Goal: Register for event/course

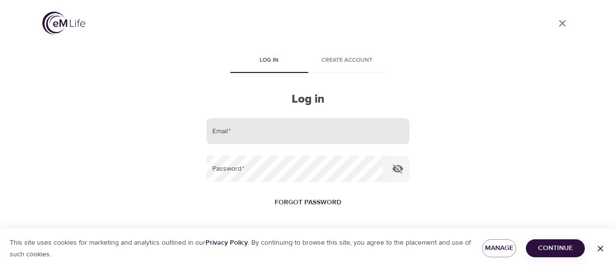
scroll to position [46, 0]
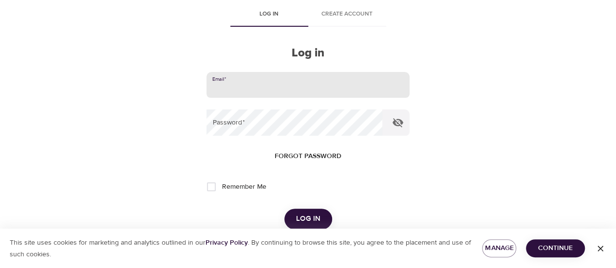
click at [255, 83] on input "email" at bounding box center [307, 85] width 203 height 26
type input "[PERSON_NAME][EMAIL_ADDRESS][DOMAIN_NAME]"
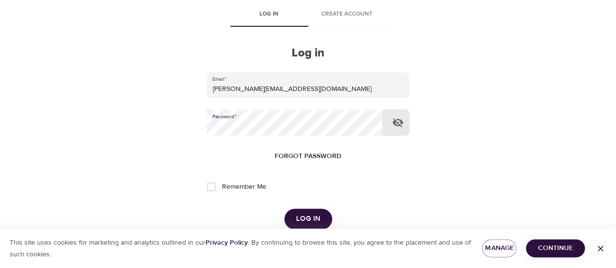
click at [284, 209] on button "Log in" at bounding box center [308, 219] width 48 height 20
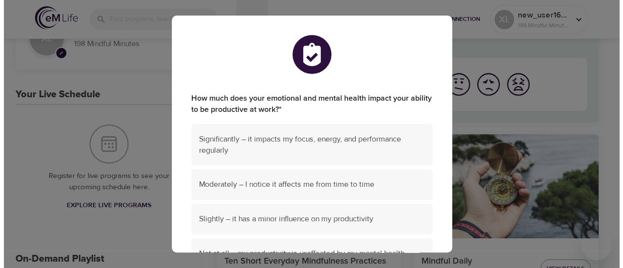
scroll to position [146, 0]
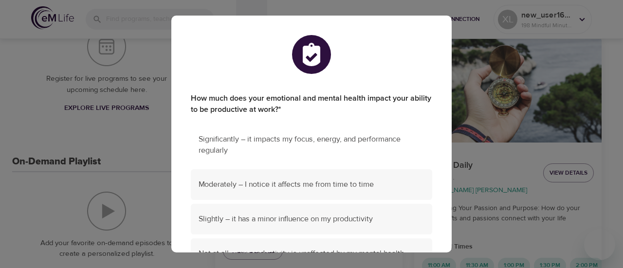
click at [331, 145] on span "Significantly – it impacts my focus, energy, and performance regularly" at bounding box center [312, 145] width 226 height 22
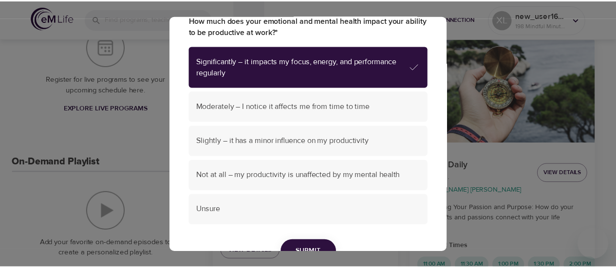
scroll to position [131, 0]
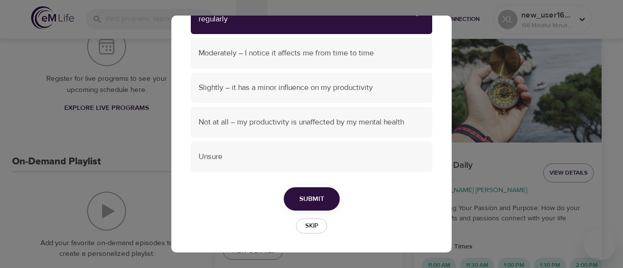
click at [320, 197] on span "Submit" at bounding box center [311, 199] width 25 height 12
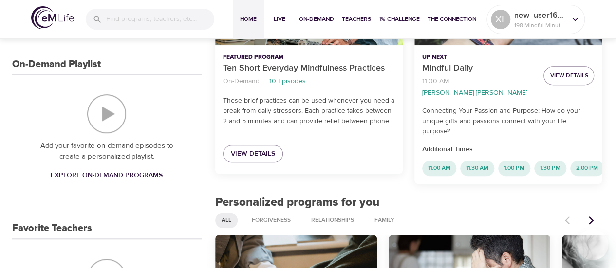
scroll to position [0, 0]
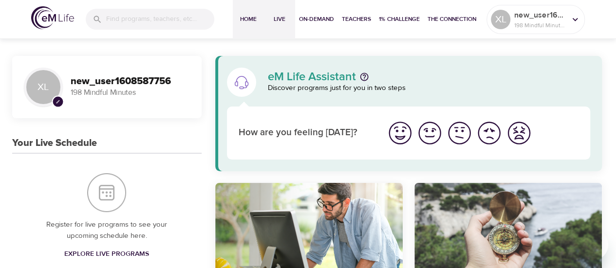
click at [282, 21] on span "Live" at bounding box center [279, 19] width 23 height 10
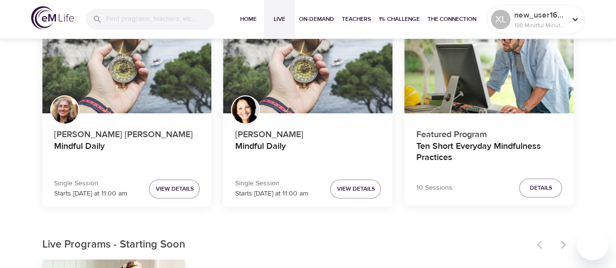
scroll to position [146, 0]
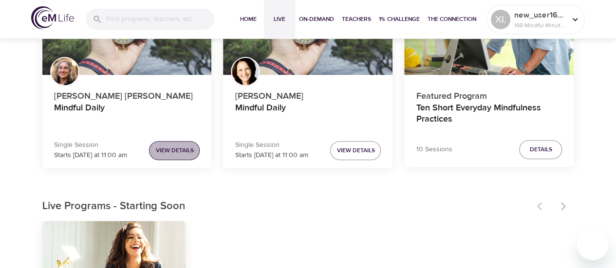
click at [167, 155] on span "View Details" at bounding box center [174, 151] width 38 height 10
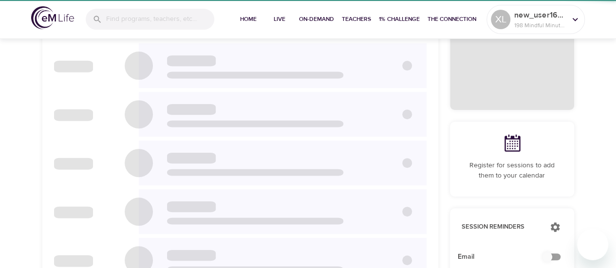
checkbox input "true"
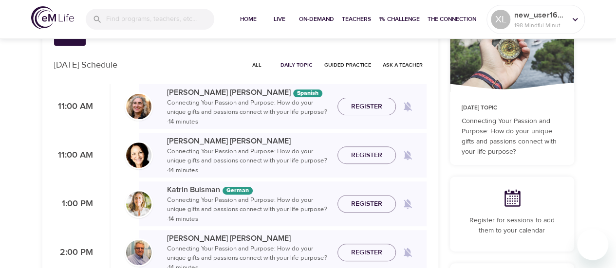
scroll to position [49, 0]
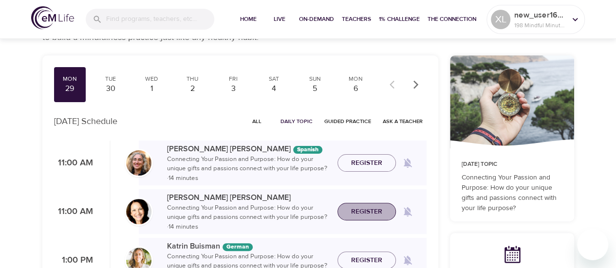
click at [341, 214] on button "Register" at bounding box center [366, 212] width 58 height 18
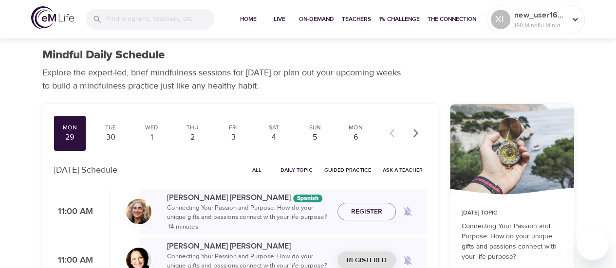
scroll to position [0, 0]
click at [116, 139] on div "30" at bounding box center [110, 137] width 24 height 11
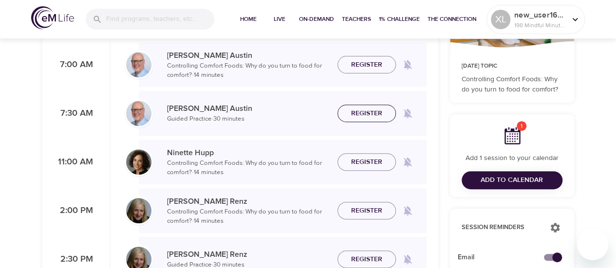
scroll to position [195, 0]
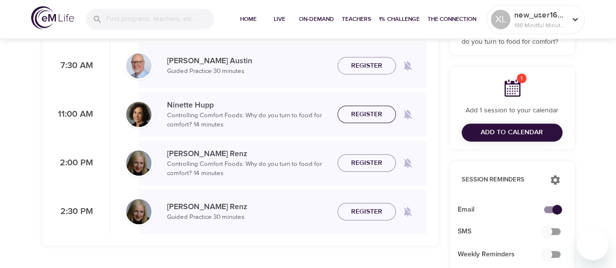
click at [369, 115] on span "Register" at bounding box center [366, 115] width 31 height 12
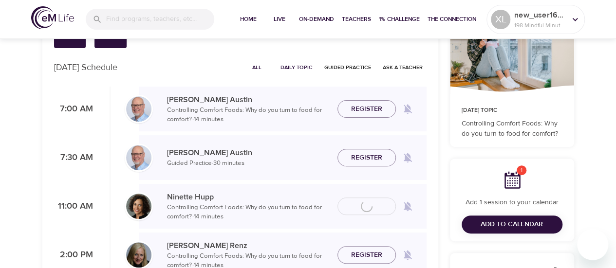
scroll to position [49, 0]
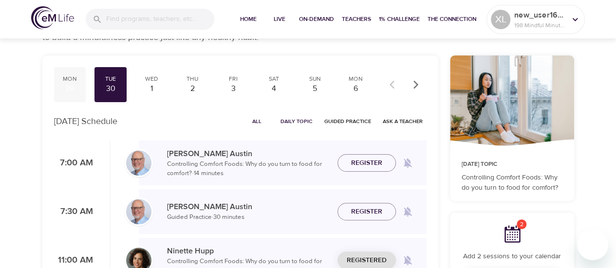
click at [62, 87] on div "29" at bounding box center [70, 88] width 24 height 11
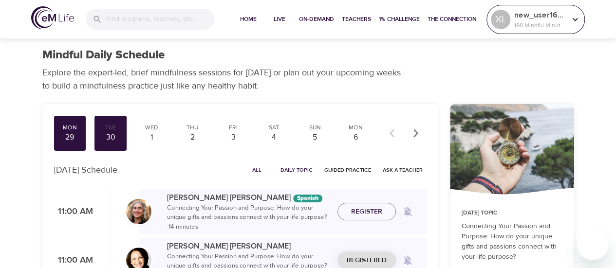
click at [539, 30] on div "new_user1608587756 198 Mindful Minutes" at bounding box center [540, 19] width 56 height 24
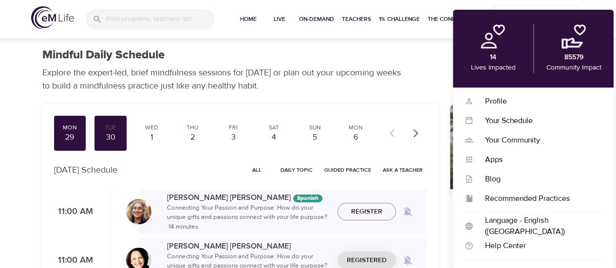
click at [499, 49] on div "14 Lives Impacted" at bounding box center [493, 48] width 80 height 49
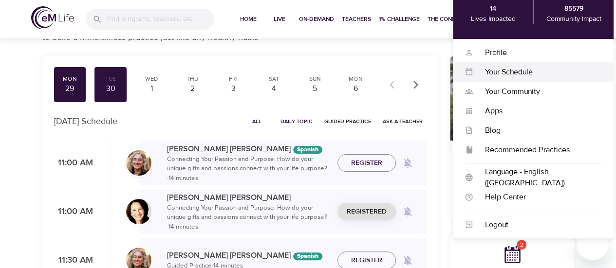
click at [507, 75] on div "Your Schedule" at bounding box center [537, 72] width 129 height 11
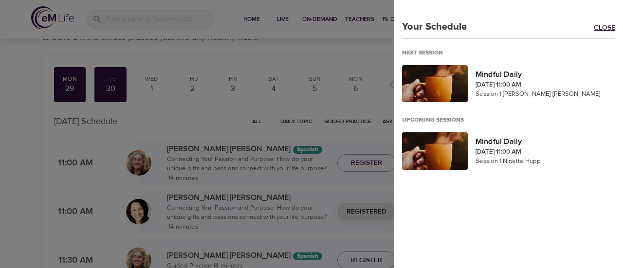
click at [597, 25] on link "Close" at bounding box center [608, 28] width 29 height 11
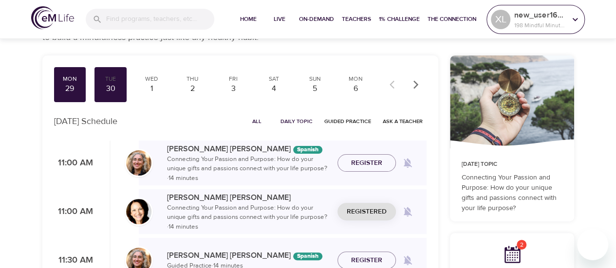
click at [510, 18] on div "XL" at bounding box center [500, 19] width 23 height 23
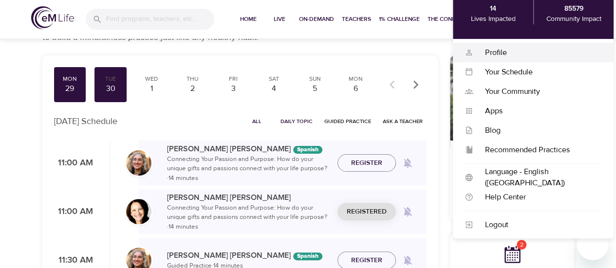
click at [496, 49] on div "Profile" at bounding box center [537, 52] width 129 height 11
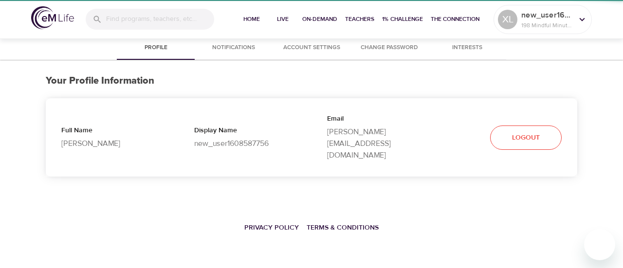
select select "10"
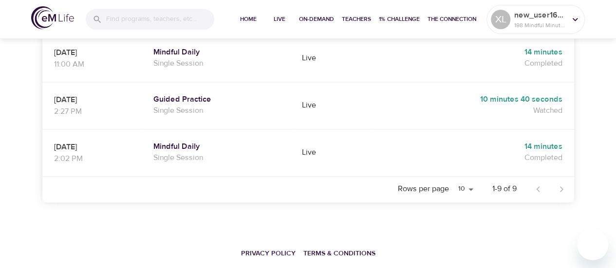
scroll to position [516, 0]
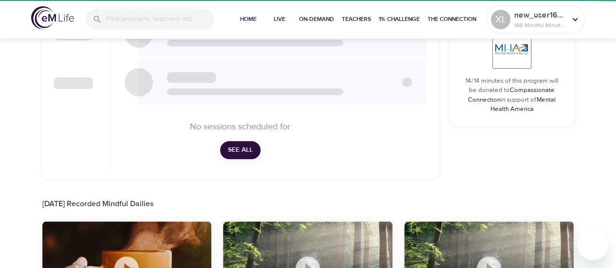
checkbox input "true"
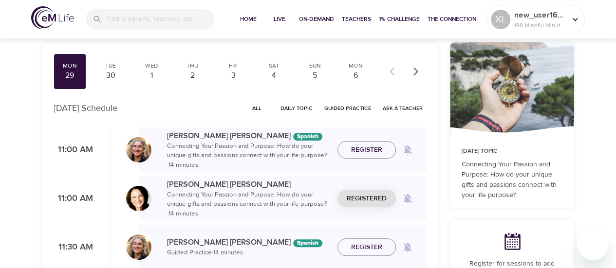
scroll to position [49, 0]
